Goal: Information Seeking & Learning: Check status

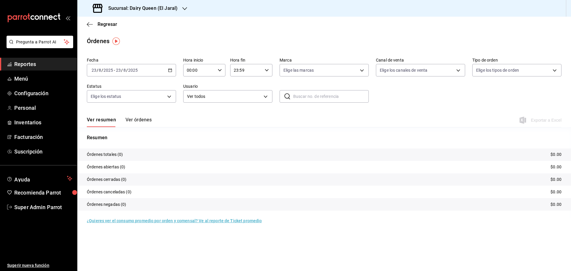
click at [25, 63] on span "Reportes" at bounding box center [43, 64] width 58 height 8
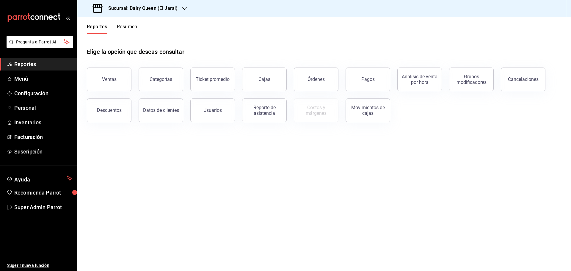
click at [127, 32] on button "Resumen" at bounding box center [127, 29] width 21 height 10
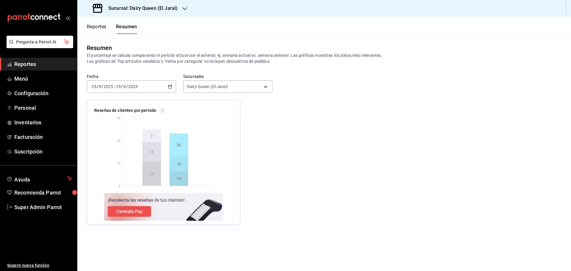
click at [172, 86] on \(Stroke\) "button" at bounding box center [170, 86] width 4 height 3
click at [121, 171] on span "Rango de fechas" at bounding box center [115, 171] width 46 height 6
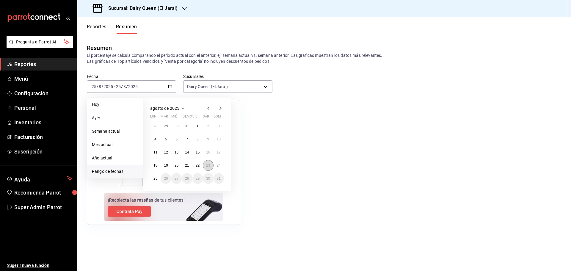
click at [208, 166] on abbr "23" at bounding box center [208, 165] width 4 height 4
click at [210, 165] on abbr "23" at bounding box center [208, 165] width 4 height 4
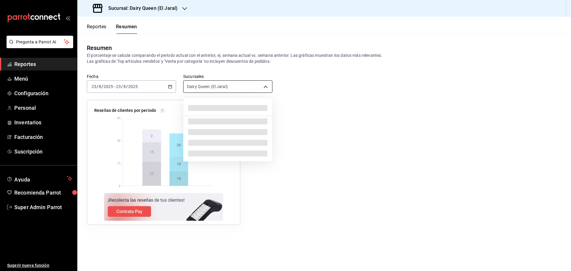
click at [207, 87] on body "Pregunta a Parrot AI Reportes Menú Configuración Personal Inventarios Facturaci…" at bounding box center [285, 135] width 571 height 271
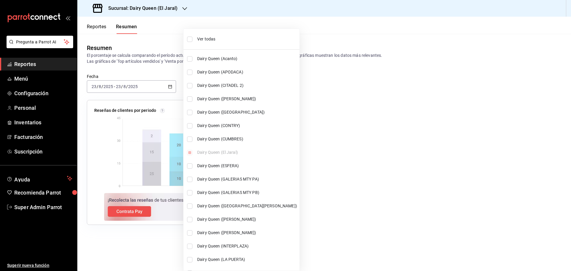
click at [208, 35] on li "Ver todas" at bounding box center [242, 39] width 116 height 16
type input "[object Object],[object Object],[object Object],[object Object],[object Object]…"
checkbox input "true"
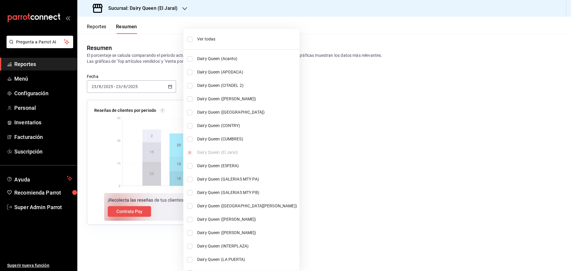
checkbox input "true"
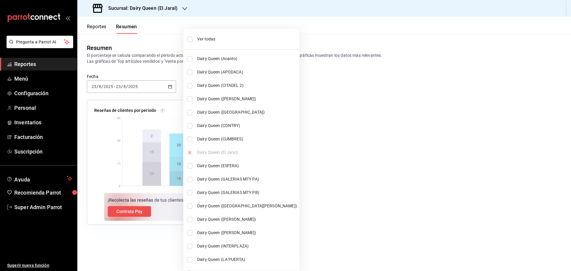
checkbox input "true"
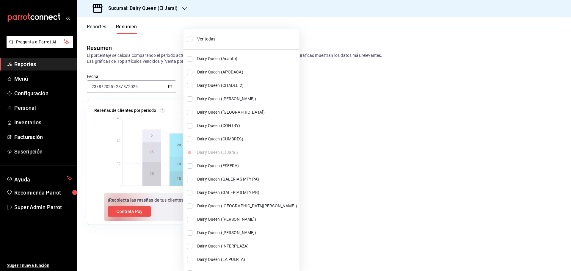
checkbox input "true"
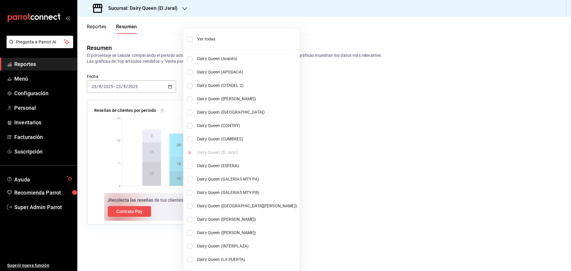
checkbox input "true"
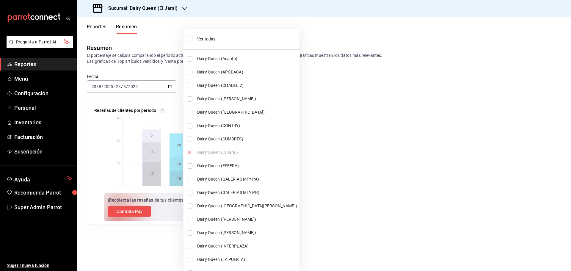
checkbox input "true"
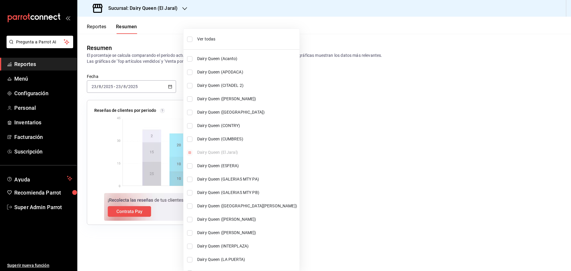
checkbox input "true"
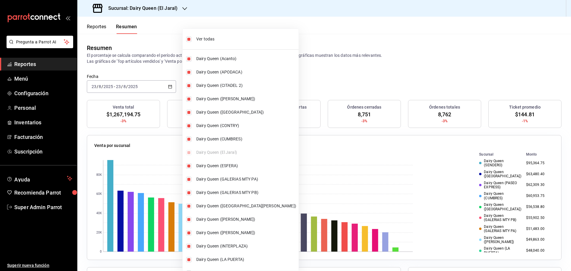
click at [133, 57] on div at bounding box center [285, 135] width 571 height 271
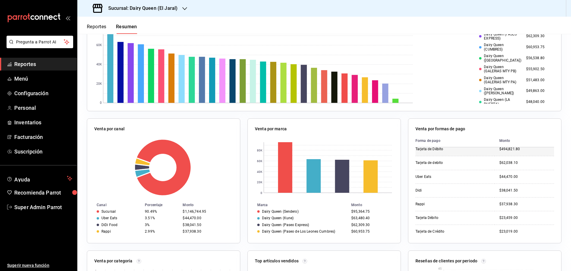
scroll to position [35, 0]
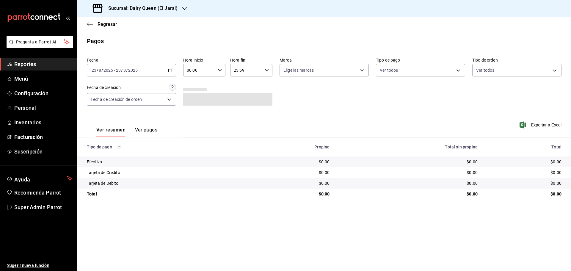
click at [117, 9] on h3 "Sucursal: Dairy Queen (El Jaral)" at bounding box center [141, 8] width 74 height 7
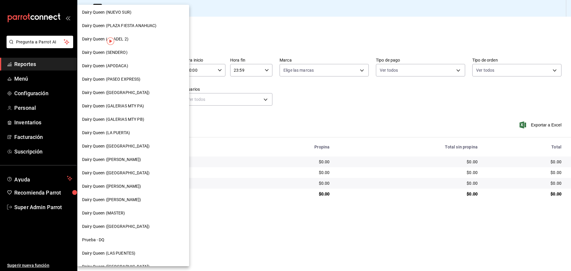
scroll to position [185, 0]
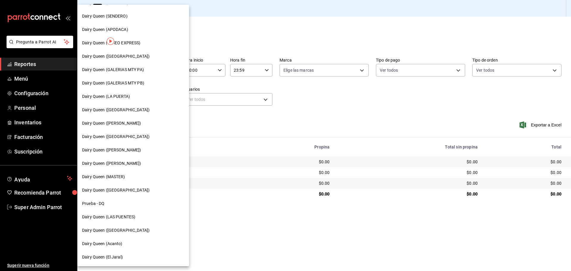
click at [121, 235] on div "Dairy Queen ([GEOGRAPHIC_DATA])" at bounding box center [133, 230] width 112 height 13
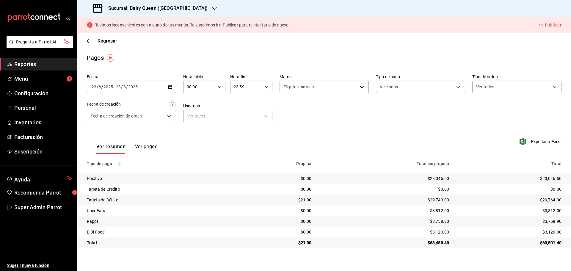
click at [157, 8] on h3 "Sucursal: Dairy Queen ([GEOGRAPHIC_DATA])" at bounding box center [156, 8] width 104 height 7
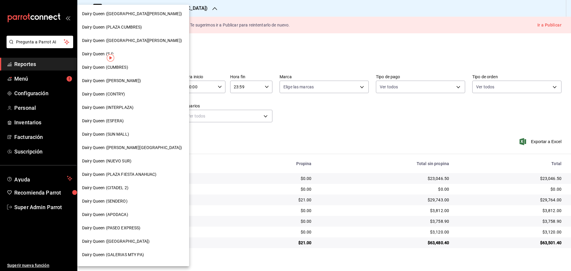
click at [132, 198] on div "Dairy Queen (SENDERO)" at bounding box center [133, 201] width 102 height 6
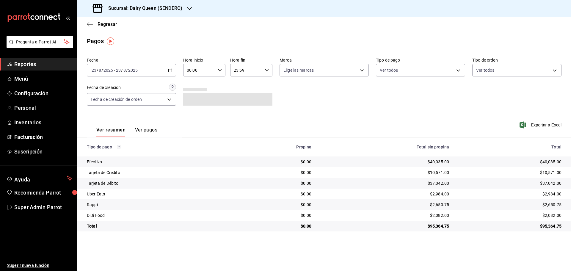
click at [151, 12] on h3 "Sucursal: Dairy Queen (SENDERO)" at bounding box center [143, 8] width 79 height 7
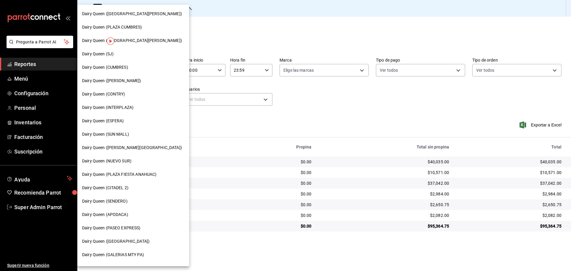
click at [128, 69] on span "Dairy Queen (CUMBRES)" at bounding box center [105, 67] width 46 height 6
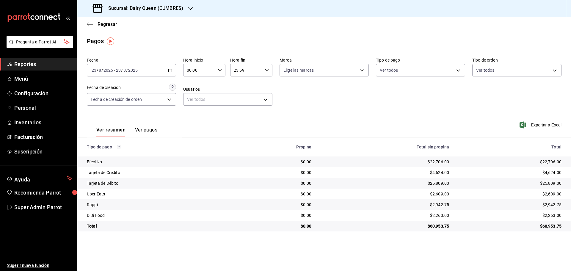
click at [152, 7] on h3 "Sucursal: Dairy Queen (CUMBRES)" at bounding box center [144, 8] width 80 height 7
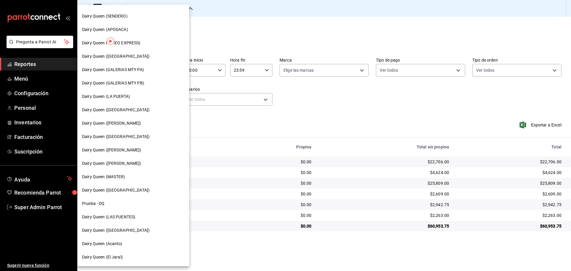
click at [121, 221] on div "Dairy Queen (LAS PUENTES)" at bounding box center [133, 216] width 112 height 13
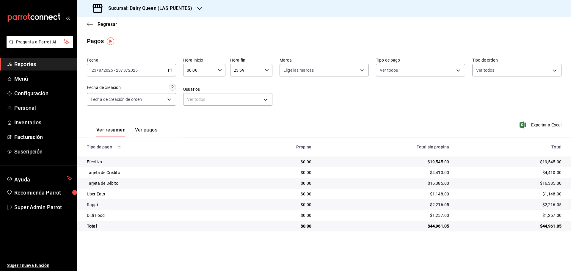
click at [173, 6] on h3 "Sucursal: Dairy Queen (LAS PUENTES)" at bounding box center [148, 8] width 89 height 7
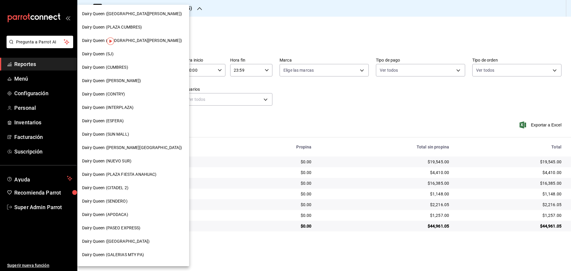
click at [134, 225] on span "Dairy Queen (PASEO EXPRESS)" at bounding box center [111, 228] width 59 height 6
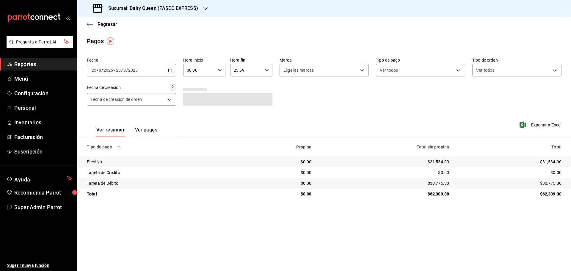
click at [182, 7] on h3 "Sucursal: Dairy Queen (PASEO EXPRESS)" at bounding box center [151, 8] width 95 height 7
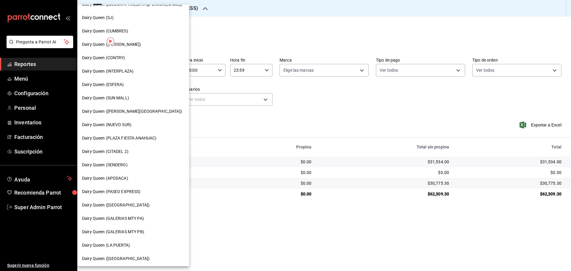
scroll to position [0, 0]
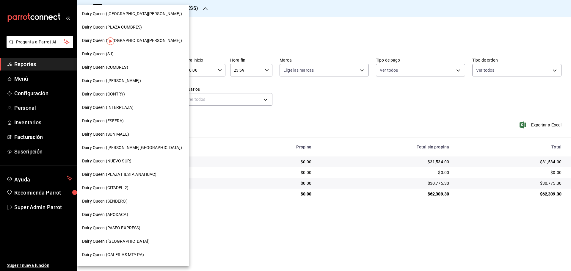
click at [119, 53] on div "Dairy Queen (SJ)" at bounding box center [133, 54] width 102 height 6
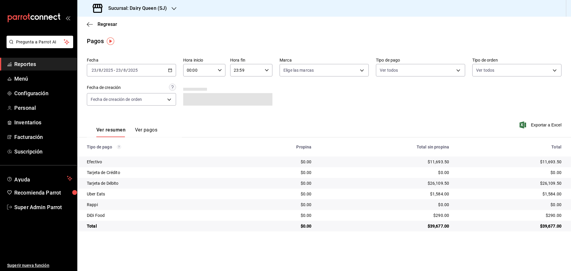
click at [132, 11] on h3 "Sucursal: Dairy Queen (SJ)" at bounding box center [135, 8] width 63 height 7
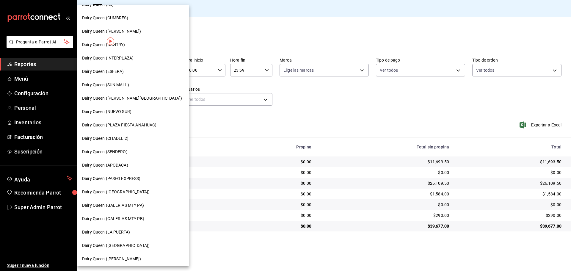
scroll to position [99, 0]
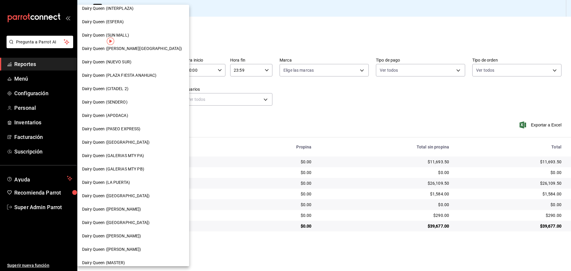
click at [124, 182] on span "Dairy Queen (LA PUERTA)" at bounding box center [106, 182] width 48 height 6
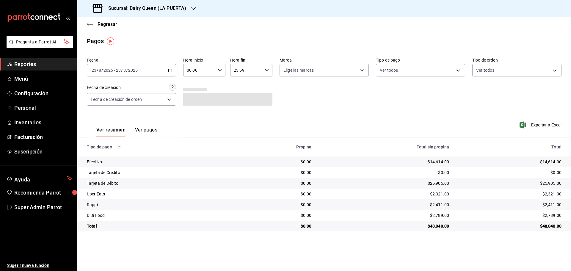
click at [167, 13] on div "Sucursal: Dairy Queen (LA PUERTA)" at bounding box center [140, 8] width 116 height 17
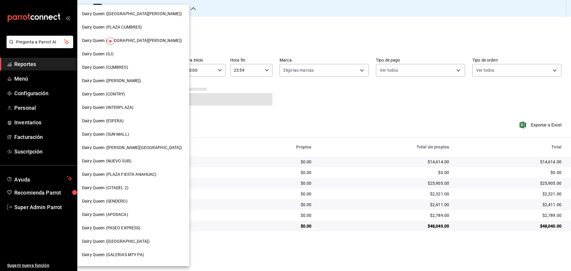
click at [124, 148] on span "Dairy Queen ([PERSON_NAME][GEOGRAPHIC_DATA])" at bounding box center [132, 148] width 100 height 6
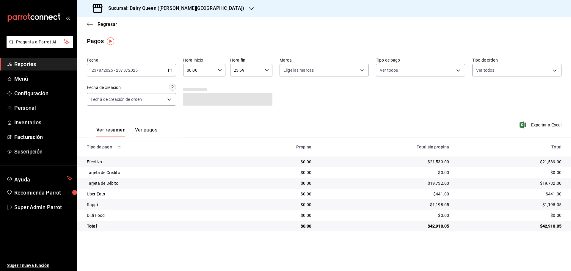
click at [181, 11] on h3 "Sucursal: Dairy Queen ([PERSON_NAME][GEOGRAPHIC_DATA])" at bounding box center [174, 8] width 141 height 7
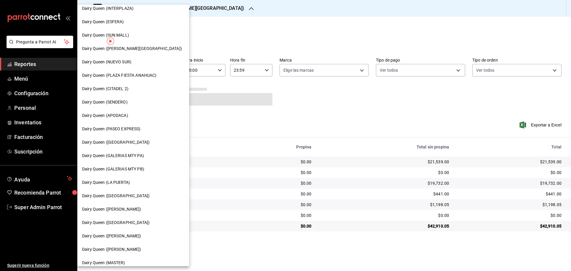
click at [137, 146] on div "Dairy Queen ([GEOGRAPHIC_DATA])" at bounding box center [133, 142] width 112 height 13
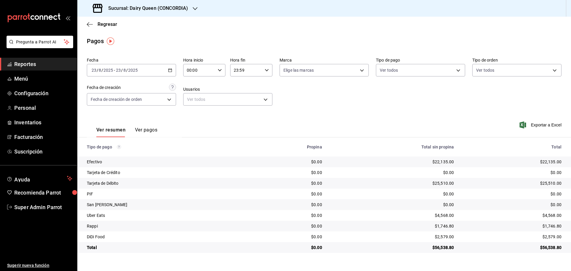
click at [147, 6] on h3 "Sucursal: Dairy Queen (CONCORDIA)" at bounding box center [146, 8] width 85 height 7
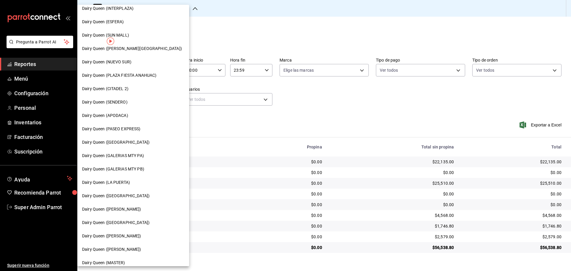
scroll to position [149, 0]
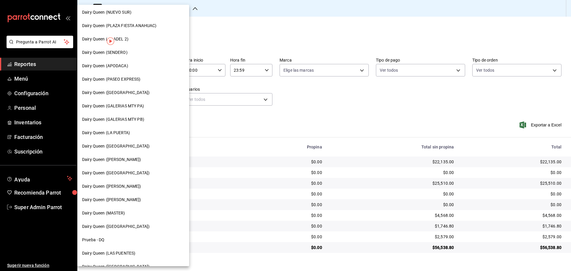
click at [128, 169] on div "Dairy Queen ([GEOGRAPHIC_DATA])" at bounding box center [133, 172] width 112 height 13
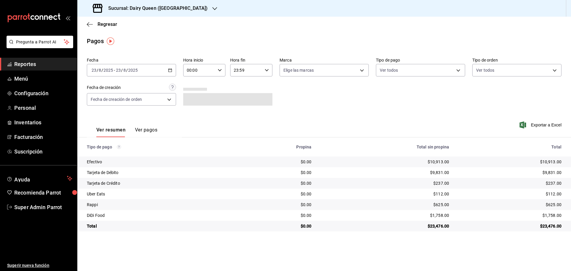
click at [154, 7] on h3 "Sucursal: Dairy Queen ([GEOGRAPHIC_DATA])" at bounding box center [156, 8] width 104 height 7
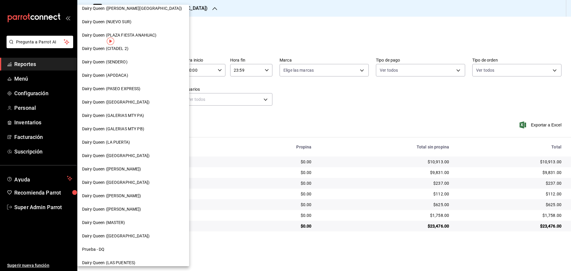
scroll to position [185, 0]
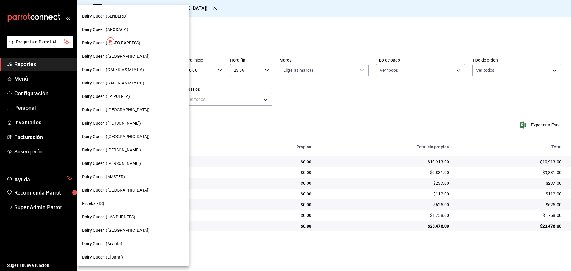
click at [135, 151] on span "Dairy Queen ([PERSON_NAME])" at bounding box center [111, 150] width 59 height 6
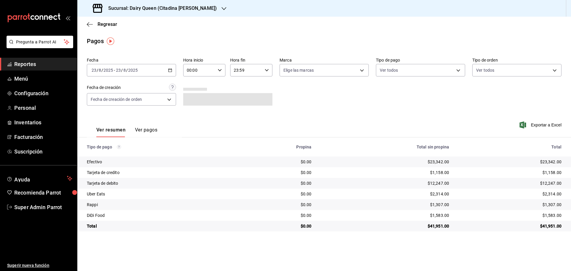
click at [163, 13] on div "Sucursal: Dairy Queen (Citadina [PERSON_NAME])" at bounding box center [155, 8] width 147 height 17
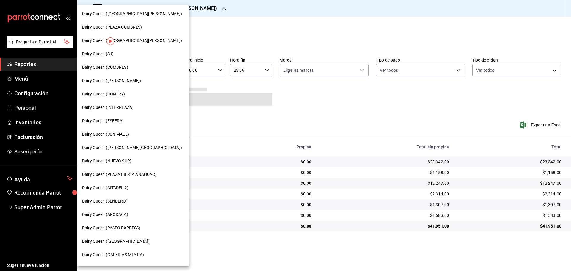
click at [148, 42] on span "Dairy Queen ([GEOGRAPHIC_DATA][PERSON_NAME])" at bounding box center [132, 40] width 100 height 6
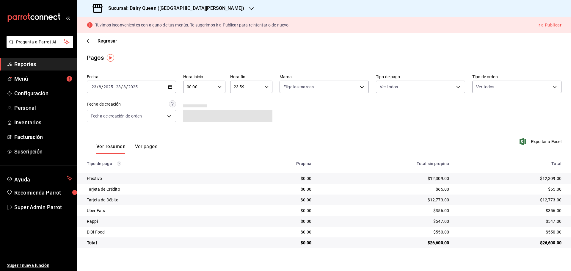
click at [188, 9] on h3 "Sucursal: Dairy Queen ([GEOGRAPHIC_DATA][PERSON_NAME])" at bounding box center [174, 8] width 141 height 7
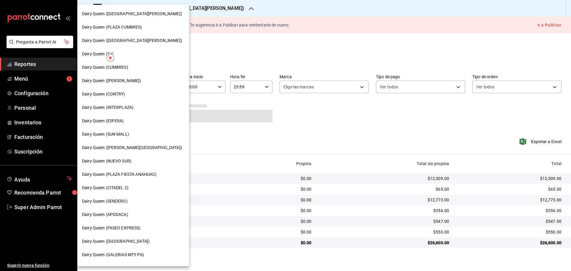
click at [119, 80] on span "Dairy Queen ([PERSON_NAME])" at bounding box center [111, 81] width 59 height 6
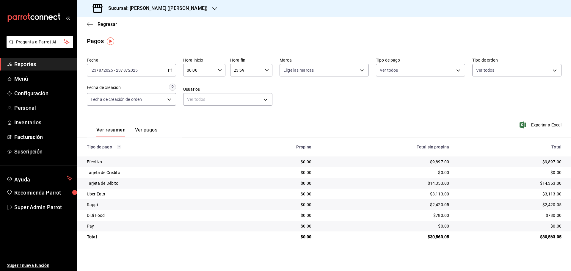
click at [177, 12] on div "Sucursal: [PERSON_NAME] ([PERSON_NAME])" at bounding box center [150, 8] width 137 height 17
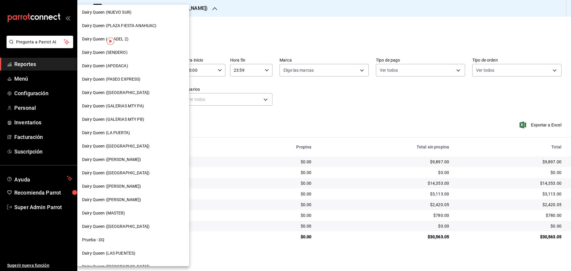
scroll to position [0, 0]
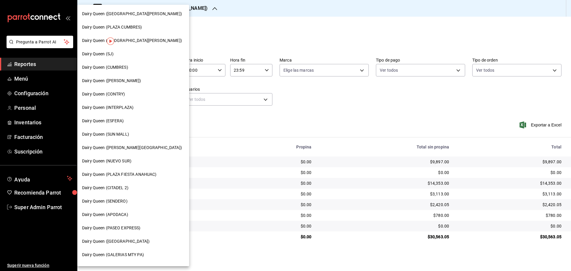
click at [140, 14] on span "Dairy Queen ([GEOGRAPHIC_DATA][PERSON_NAME])" at bounding box center [132, 14] width 100 height 6
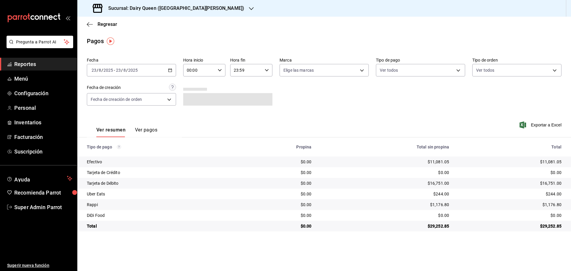
click at [196, 2] on div "Sucursal: Dairy Queen ([GEOGRAPHIC_DATA][PERSON_NAME])" at bounding box center [169, 8] width 174 height 17
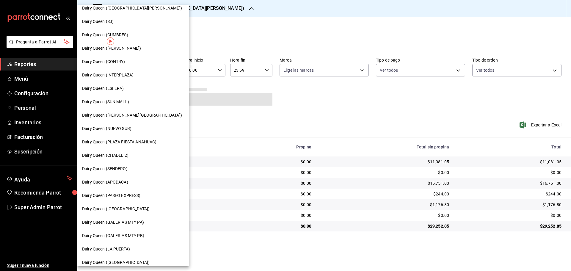
scroll to position [99, 0]
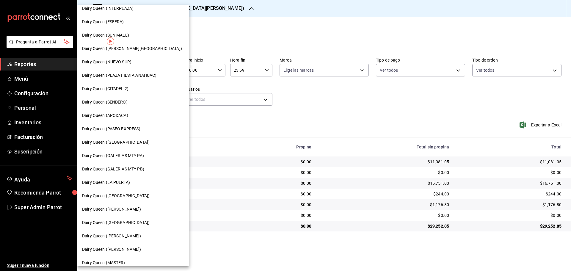
click at [140, 167] on span "Dairy Queen (GALERIAS MTY PB)" at bounding box center [113, 169] width 62 height 6
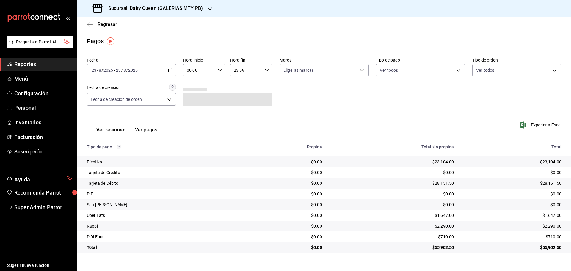
click at [136, 8] on h3 "Sucursal: Dairy Queen (GALERIAS MTY PB)" at bounding box center [153, 8] width 99 height 7
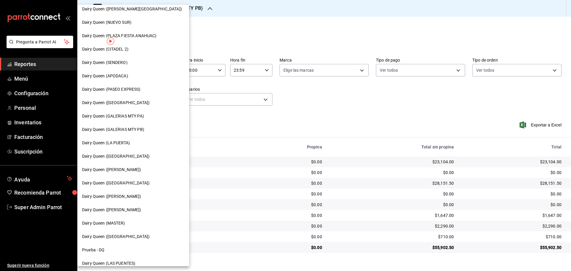
scroll to position [185, 0]
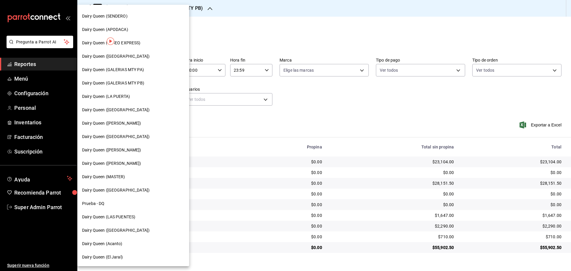
click at [146, 71] on div "Dairy Queen (GALERIAS MTY PA)" at bounding box center [133, 70] width 102 height 6
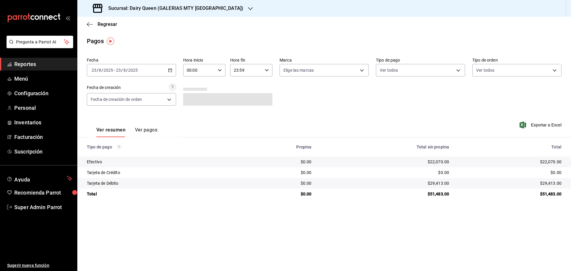
click at [173, 9] on h3 "Sucursal: Dairy Queen (GALERIAS MTY [GEOGRAPHIC_DATA])" at bounding box center [174, 8] width 140 height 7
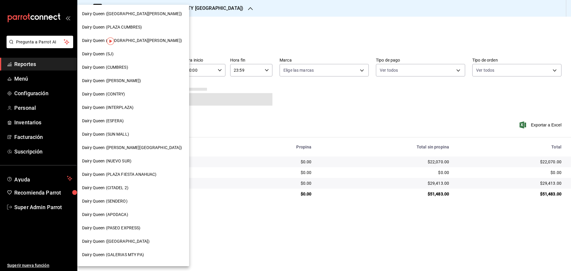
click at [130, 134] on div "Dairy Queen (SUN MALL)" at bounding box center [133, 134] width 102 height 6
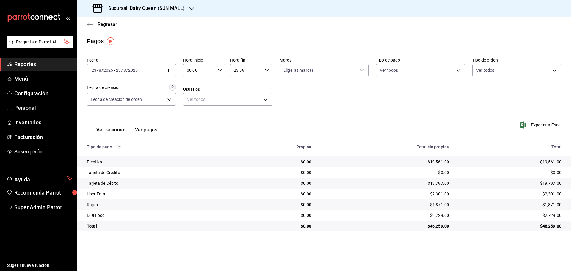
click at [178, 10] on h3 "Sucursal: Dairy Queen (SUN MALL)" at bounding box center [144, 8] width 81 height 7
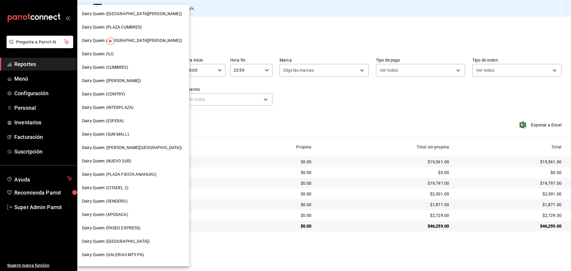
click at [124, 215] on span "Dairy Queen (APODACA)" at bounding box center [105, 215] width 46 height 6
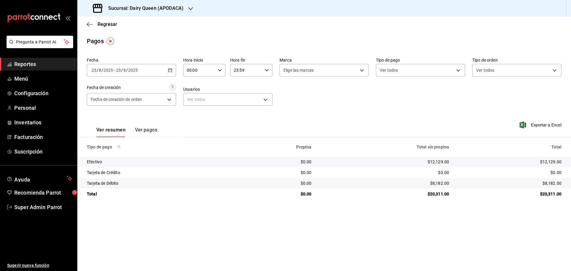
click at [165, 8] on h3 "Sucursal: Dairy Queen (APODACA)" at bounding box center [144, 8] width 80 height 7
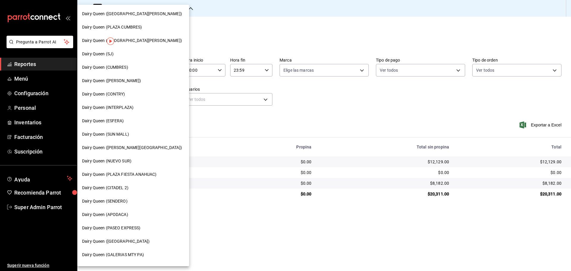
click at [126, 161] on span "Dairy Queen (NUEVO SUR)" at bounding box center [106, 161] width 49 height 6
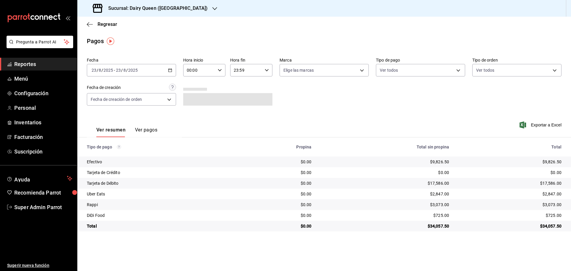
click at [169, 5] on h3 "Sucursal: Dairy Queen ([GEOGRAPHIC_DATA])" at bounding box center [156, 8] width 104 height 7
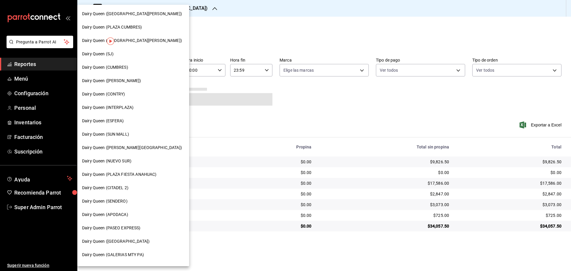
click at [132, 123] on div "Dairy Queen (ESFERA)" at bounding box center [133, 121] width 102 height 6
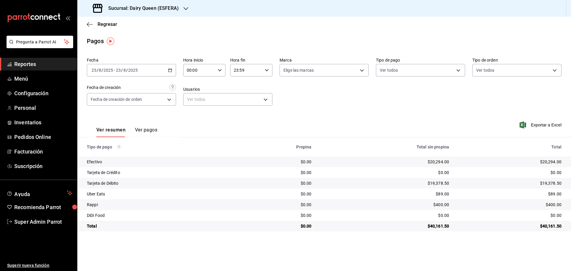
click at [118, 7] on h3 "Sucursal: Dairy Queen (ESFERA)" at bounding box center [141, 8] width 75 height 7
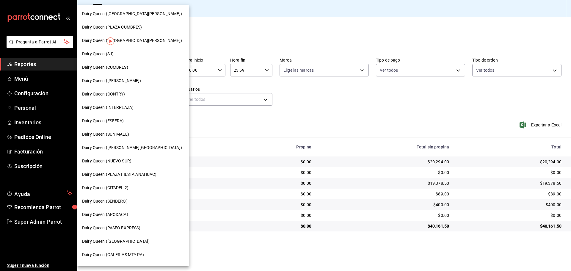
scroll to position [50, 0]
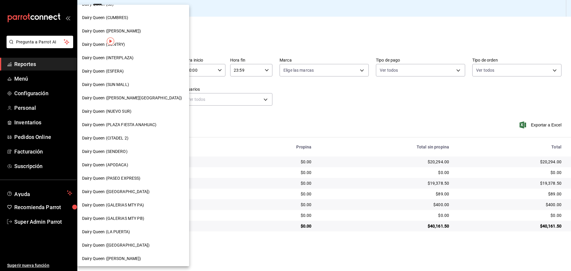
click at [120, 263] on div "Dairy Queen ([PERSON_NAME])" at bounding box center [133, 258] width 112 height 13
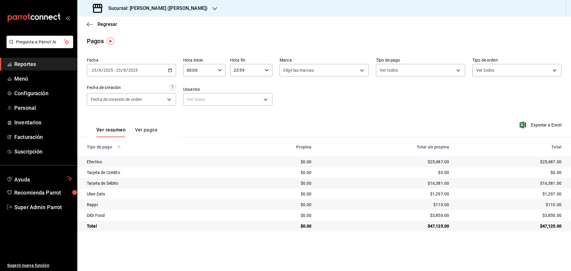
click at [182, 6] on div "Sucursal: [PERSON_NAME] ([PERSON_NAME])" at bounding box center [150, 8] width 137 height 17
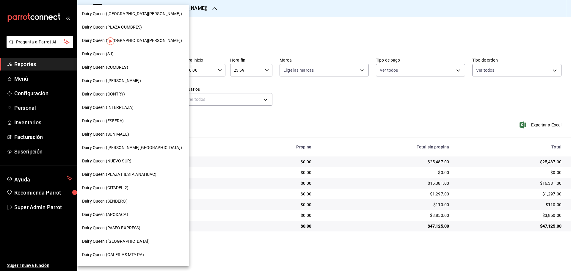
click at [126, 108] on span "Dairy Queen (INTERPLAZA)" at bounding box center [107, 107] width 51 height 6
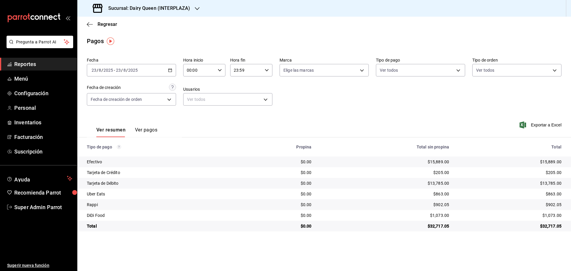
click at [169, 10] on h3 "Sucursal: Dairy Queen (INTERPLAZA)" at bounding box center [147, 8] width 87 height 7
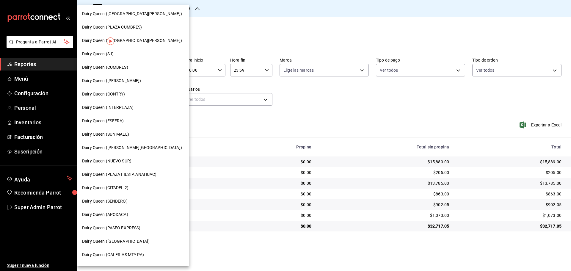
click at [126, 189] on span "Dairy Queen (CITADEL 2)" at bounding box center [105, 188] width 46 height 6
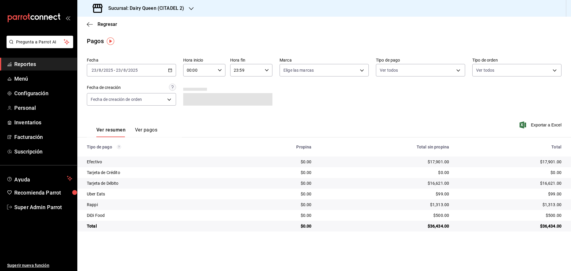
click at [160, 9] on h3 "Sucursal: Dairy Queen (CITADEL 2)" at bounding box center [144, 8] width 81 height 7
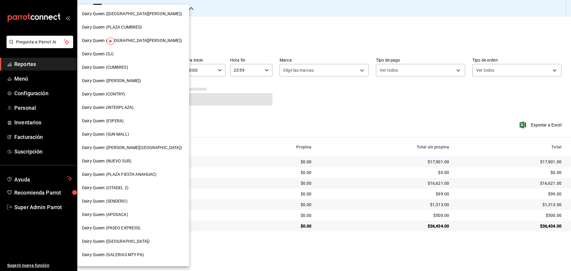
click at [125, 27] on span "Dairy Queen (PLAZA CUMBRES)" at bounding box center [112, 27] width 60 height 6
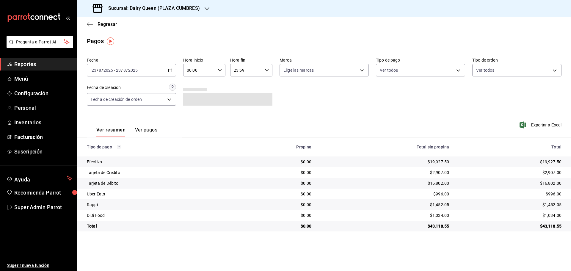
click at [148, 8] on h3 "Sucursal: Dairy Queen (PLAZA CUMBRES)" at bounding box center [152, 8] width 96 height 7
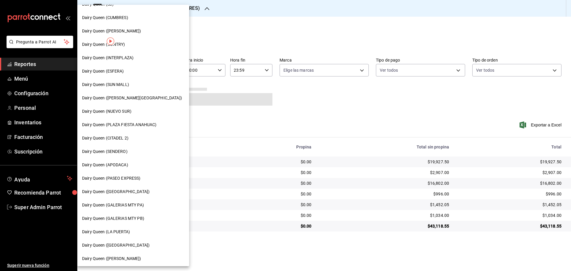
click at [136, 123] on span "Dairy Queen (PLAZA FIESTA ANAHUAC)" at bounding box center [119, 125] width 74 height 6
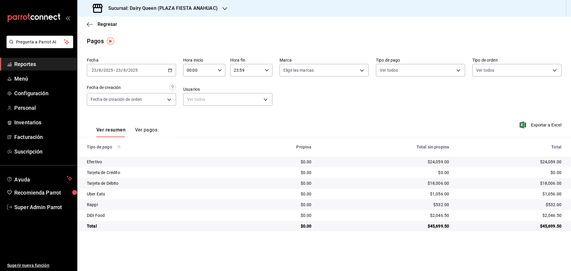
click at [147, 8] on h3 "Sucursal: Dairy Queen (PLAZA FIESTA ANAHUAC)" at bounding box center [161, 8] width 114 height 7
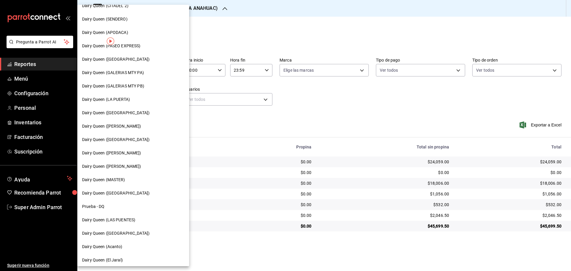
scroll to position [185, 0]
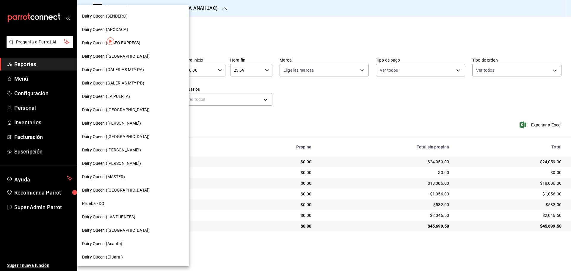
click at [122, 162] on span "Dairy Queen ([PERSON_NAME])" at bounding box center [111, 163] width 59 height 6
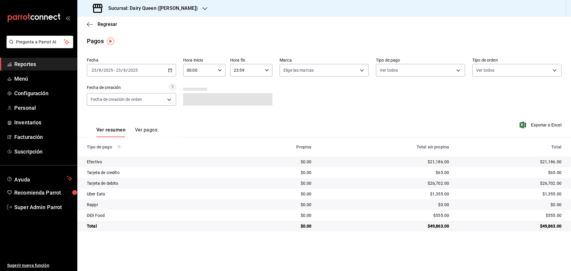
click at [142, 15] on div "Sucursal: Dairy Queen ([PERSON_NAME])" at bounding box center [146, 8] width 128 height 17
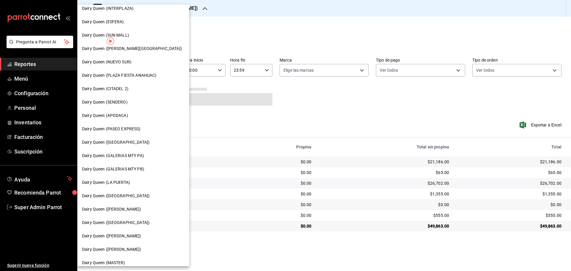
scroll to position [149, 0]
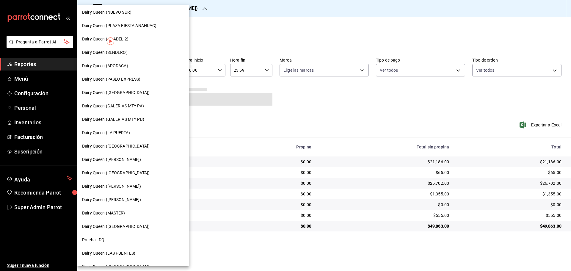
click at [126, 230] on div "Dairy Queen ([GEOGRAPHIC_DATA])" at bounding box center [133, 226] width 112 height 13
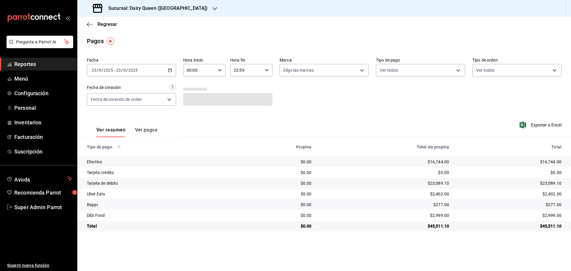
click at [176, 3] on div "Sucursal: Dairy Queen ([GEOGRAPHIC_DATA])" at bounding box center [150, 8] width 137 height 17
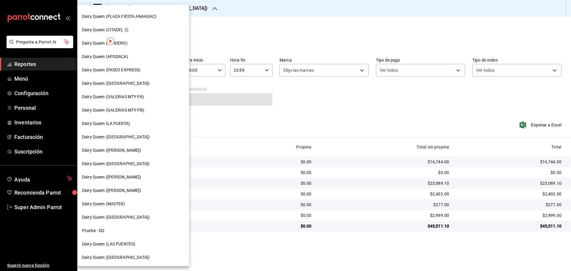
scroll to position [185, 0]
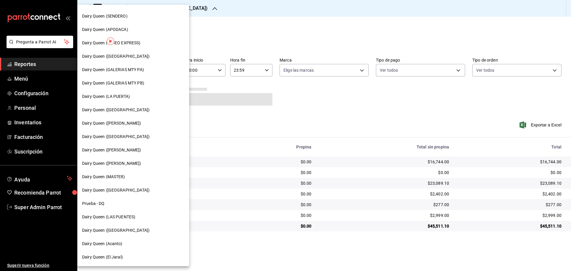
click at [122, 244] on span "Dairy Queen (Acanto)" at bounding box center [102, 244] width 40 height 6
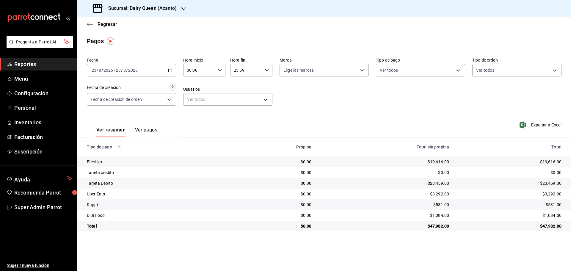
click at [154, 10] on h3 "Sucursal: Dairy Queen (Acanto)" at bounding box center [140, 8] width 73 height 7
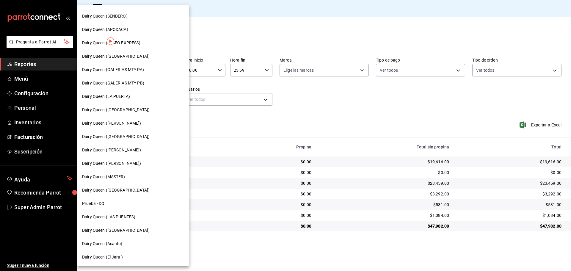
click at [120, 254] on span "Dairy Queen (El Jaral)" at bounding box center [102, 257] width 41 height 6
